Goal: Task Accomplishment & Management: Manage account settings

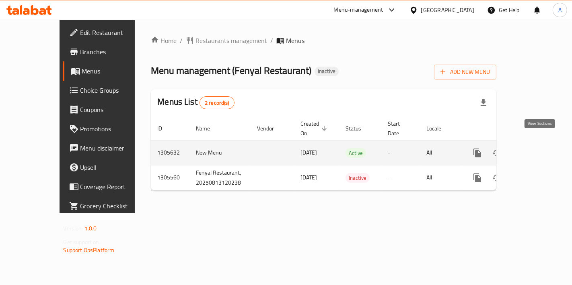
click at [540, 148] on icon "enhanced table" at bounding box center [535, 153] width 10 height 10
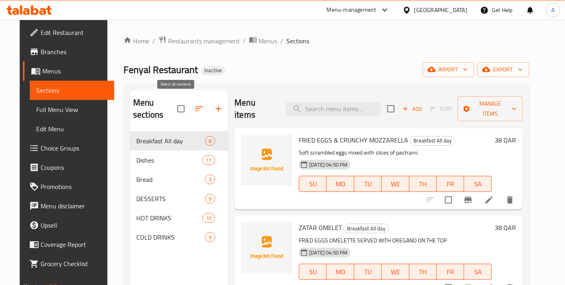
click at [176, 102] on input "checkbox" at bounding box center [180, 109] width 17 height 17
checkbox input "true"
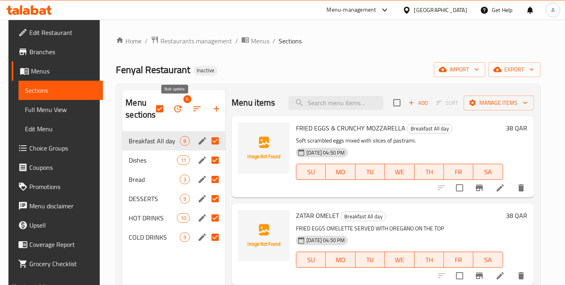
click at [179, 100] on button "button" at bounding box center [177, 108] width 19 height 19
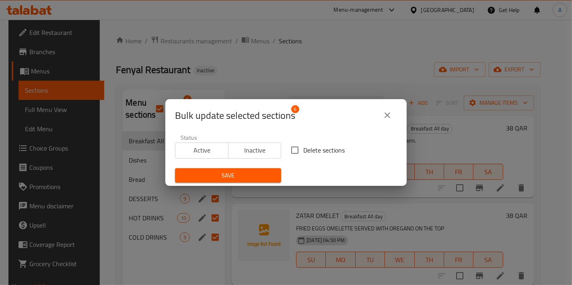
click at [296, 153] on input "Delete sections" at bounding box center [294, 150] width 17 height 17
checkbox input "true"
click at [246, 195] on div "Bulk update selected sections 6 Status Active Inactive Delete sections Save" at bounding box center [286, 142] width 572 height 285
click at [243, 183] on div "Save" at bounding box center [228, 176] width 116 height 25
click at [244, 180] on span "Save" at bounding box center [227, 176] width 93 height 10
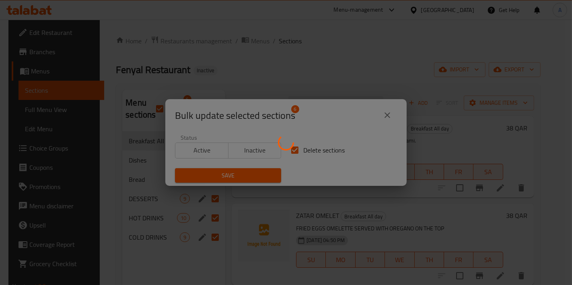
checkbox input "false"
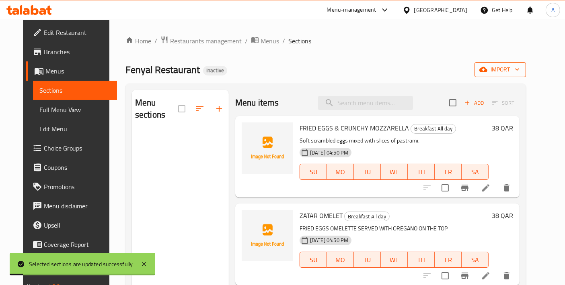
click at [487, 72] on icon "button" at bounding box center [483, 69] width 8 height 5
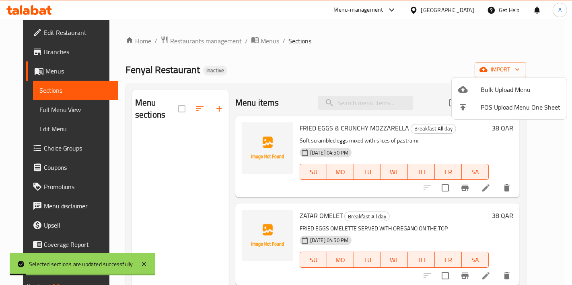
click at [494, 85] on span "Bulk Upload Menu" at bounding box center [520, 90] width 80 height 10
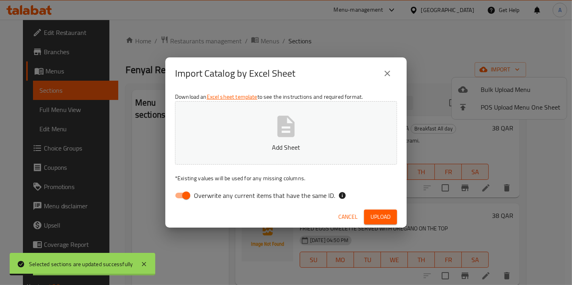
click at [353, 136] on button "Add Sheet" at bounding box center [286, 133] width 222 height 64
click at [188, 190] on input "Overwrite any current items that have the same ID." at bounding box center [186, 195] width 46 height 15
checkbox input "false"
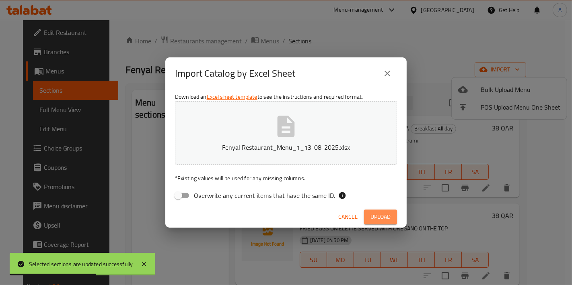
click at [372, 221] on span "Upload" at bounding box center [380, 217] width 20 height 10
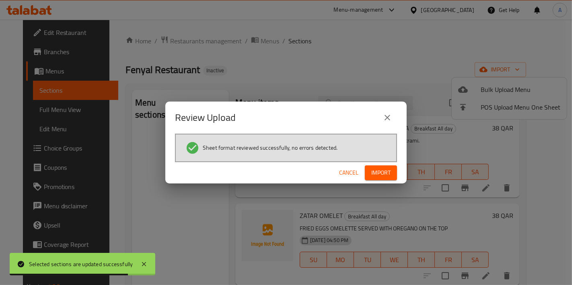
click at [379, 168] on span "Import" at bounding box center [380, 173] width 19 height 10
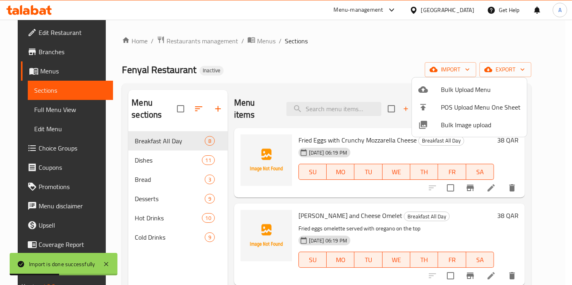
click at [162, 237] on div at bounding box center [286, 142] width 572 height 285
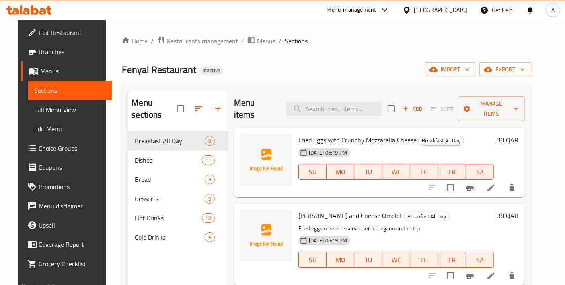
click at [56, 109] on span "Full Menu View" at bounding box center [70, 110] width 72 height 10
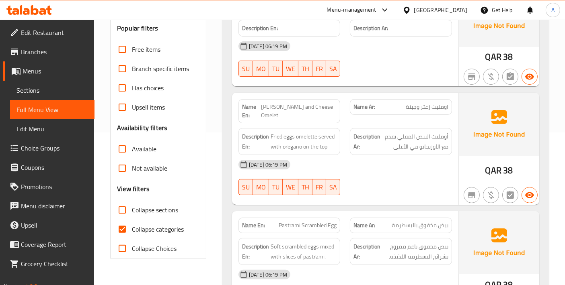
scroll to position [179, 0]
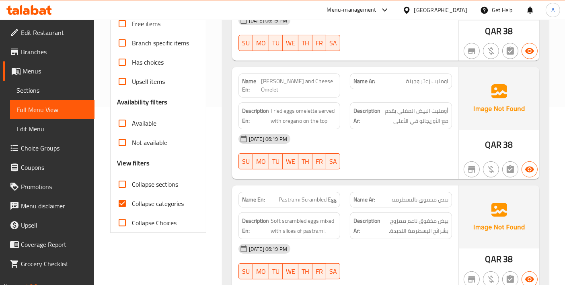
click at [122, 206] on input "Collapse categories" at bounding box center [122, 203] width 19 height 19
checkbox input "false"
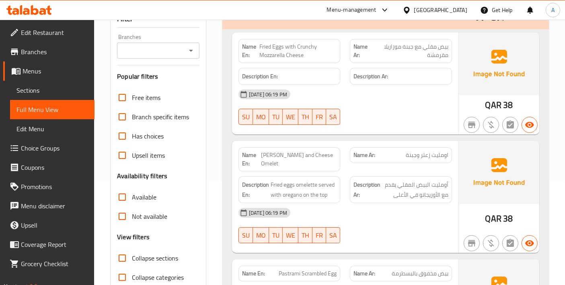
scroll to position [0, 0]
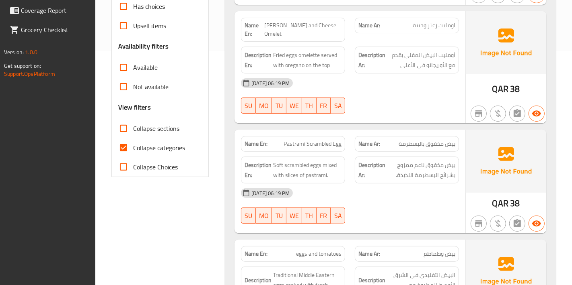
scroll to position [268, 0]
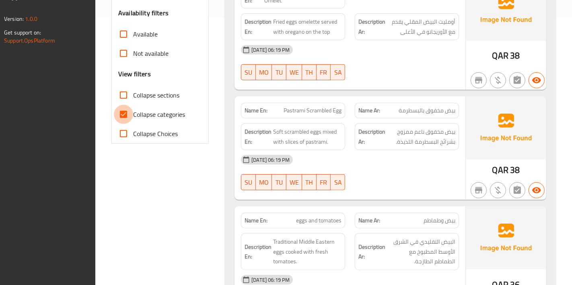
drag, startPoint x: 129, startPoint y: 109, endPoint x: 290, endPoint y: 96, distance: 161.8
click at [129, 109] on input "Collapse categories" at bounding box center [123, 114] width 19 height 19
checkbox input "false"
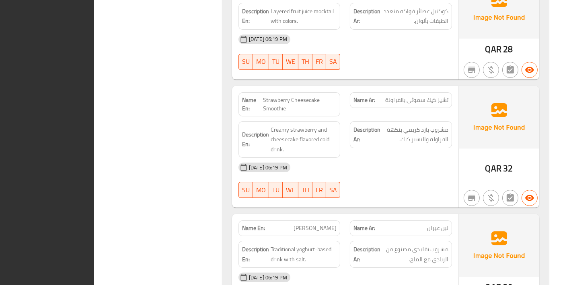
scroll to position [5890, 0]
